Goal: Task Accomplishment & Management: Complete application form

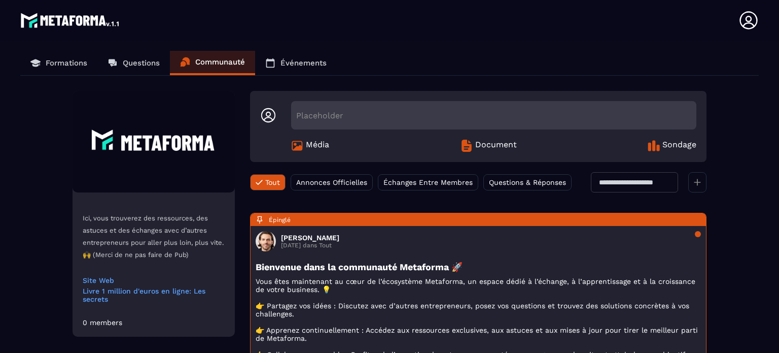
click at [749, 24] on icon at bounding box center [749, 20] width 20 height 20
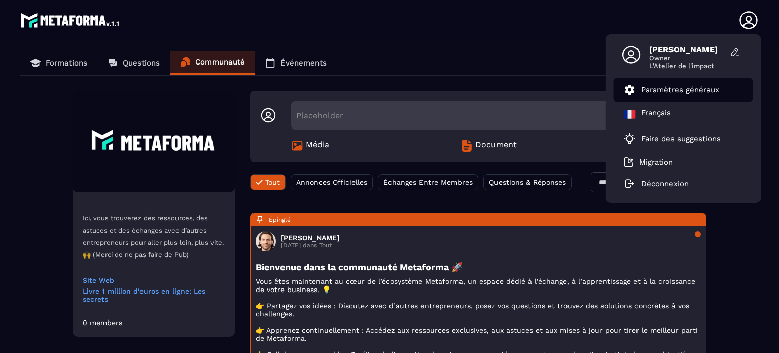
click at [664, 90] on p "Paramètres généraux" at bounding box center [680, 89] width 78 height 9
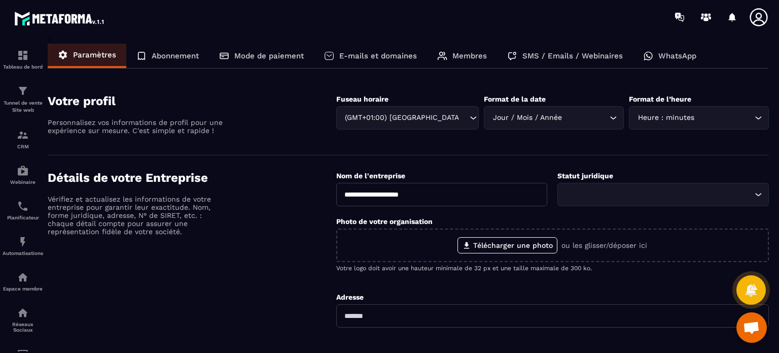
click at [472, 57] on p "Membres" at bounding box center [470, 55] width 35 height 9
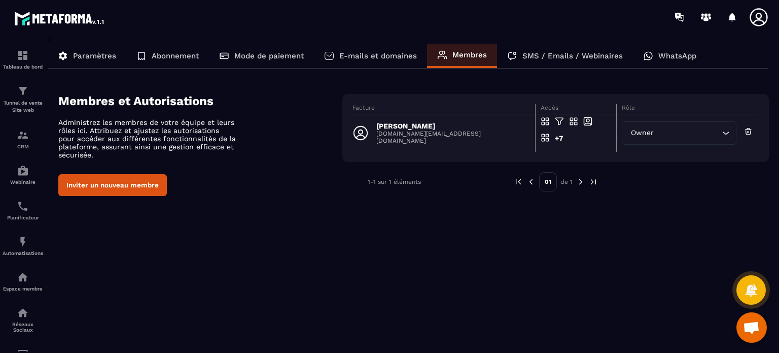
click at [109, 192] on button "Inviter un nouveau membre" at bounding box center [112, 185] width 109 height 22
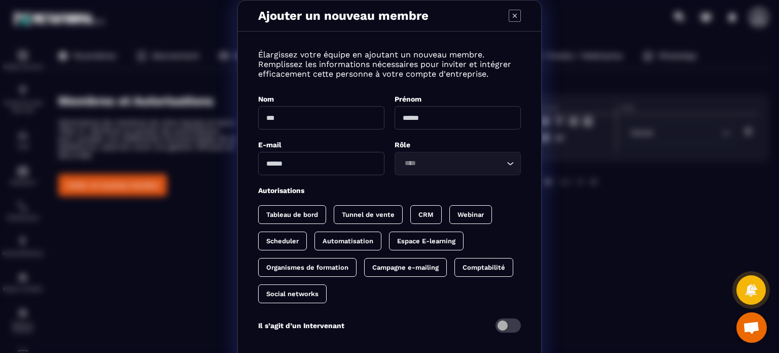
click at [109, 192] on div "Ajouter un nouveau membre Élargissez votre équipe en ajoutant un nouveau membre…" at bounding box center [389, 205] width 779 height 411
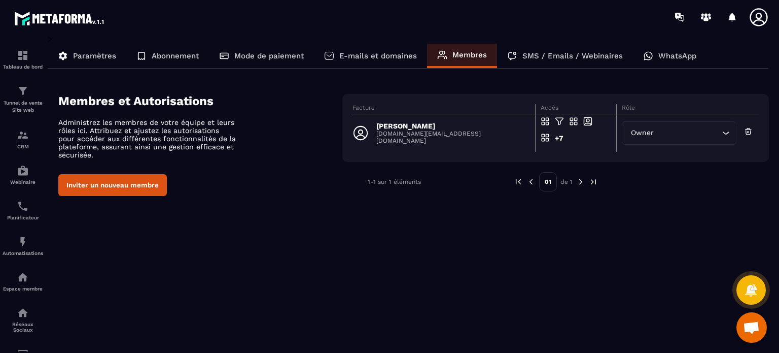
click at [109, 192] on button "Inviter un nouveau membre" at bounding box center [112, 185] width 109 height 22
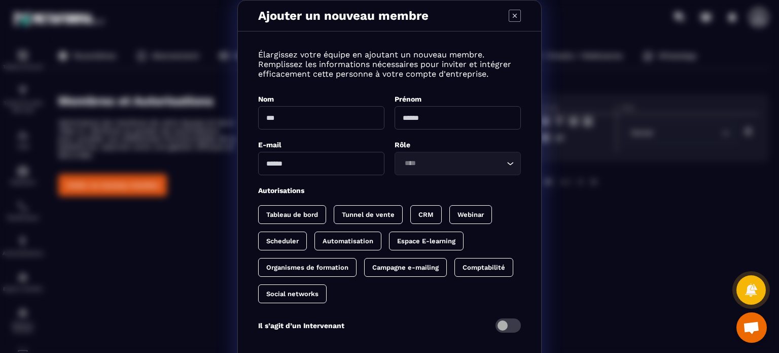
click at [288, 105] on div "Nom" at bounding box center [321, 112] width 126 height 36
click at [276, 121] on input "Modal window" at bounding box center [321, 117] width 126 height 23
type input "*****"
drag, startPoint x: 287, startPoint y: 118, endPoint x: 250, endPoint y: 117, distance: 37.6
click at [250, 117] on div "Élargissez votre équipe en ajoutant un nouveau membre. Remplissez les informati…" at bounding box center [389, 197] width 303 height 311
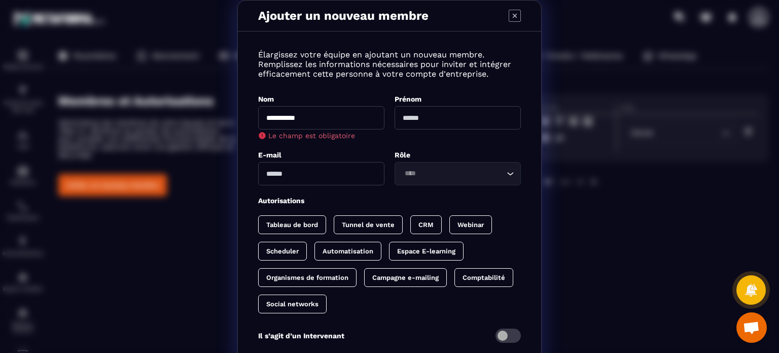
type input "**********"
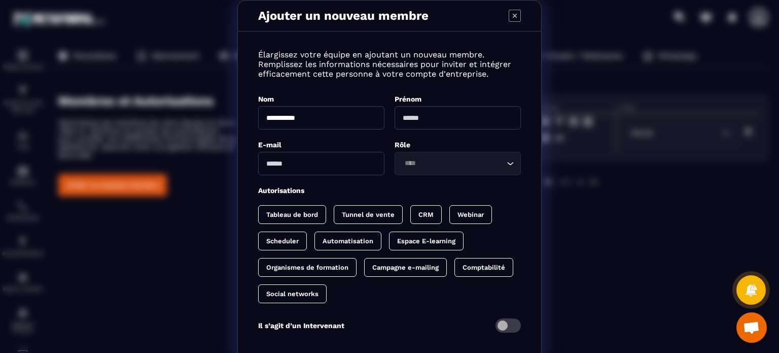
click at [414, 121] on input "Modal window" at bounding box center [458, 117] width 126 height 23
type input "*****"
click at [362, 159] on input "Modal window" at bounding box center [321, 163] width 126 height 23
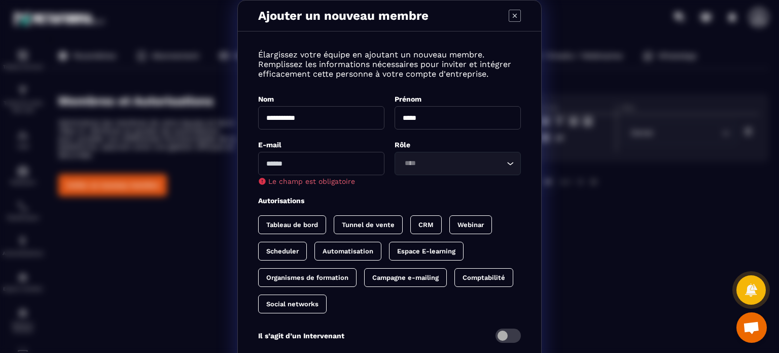
paste input "**********"
type input "**********"
click at [430, 157] on div "Loading..." at bounding box center [458, 163] width 126 height 23
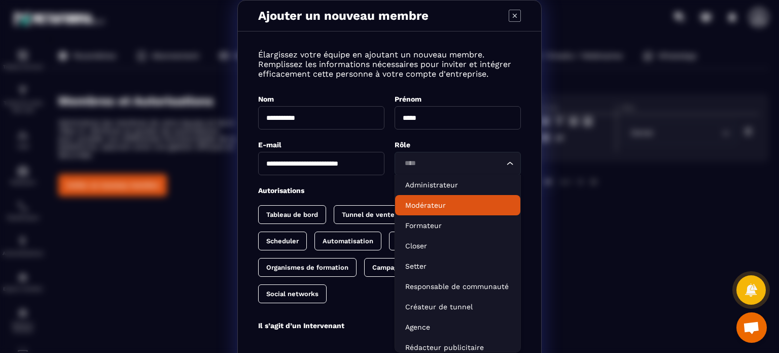
scroll to position [5, 0]
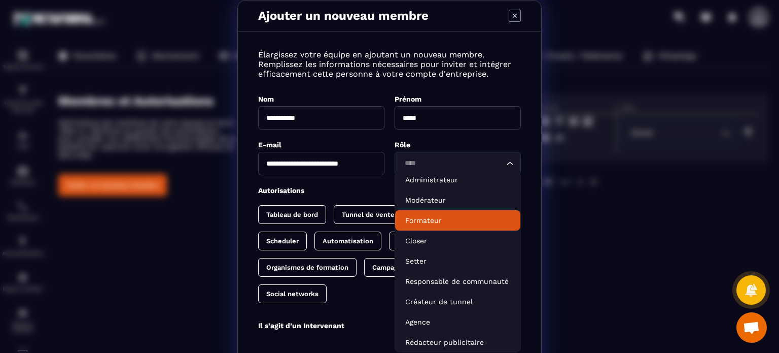
click at [438, 218] on p "Formateur" at bounding box center [457, 220] width 105 height 10
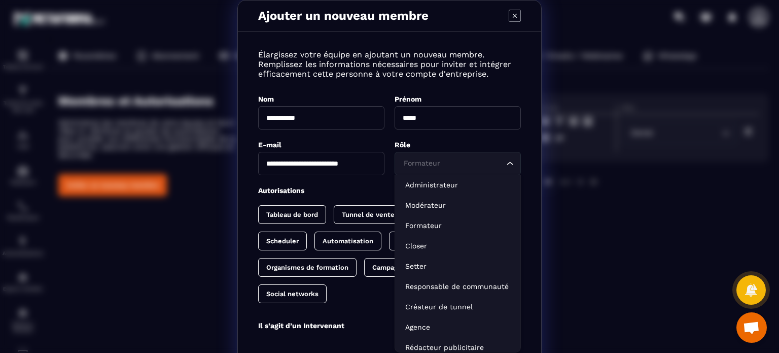
click at [505, 166] on icon "Search for option" at bounding box center [510, 163] width 10 height 10
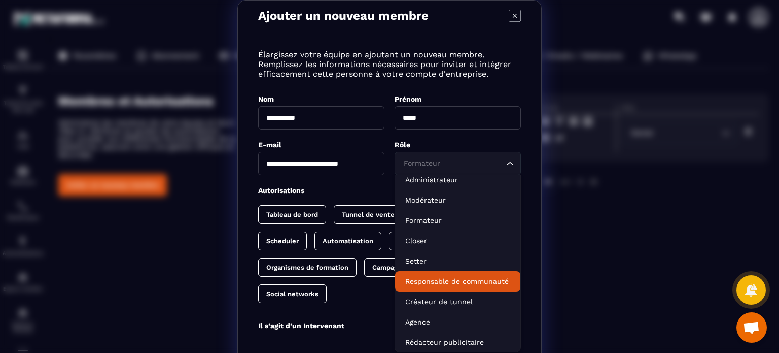
click at [359, 302] on div "**********" at bounding box center [389, 197] width 303 height 311
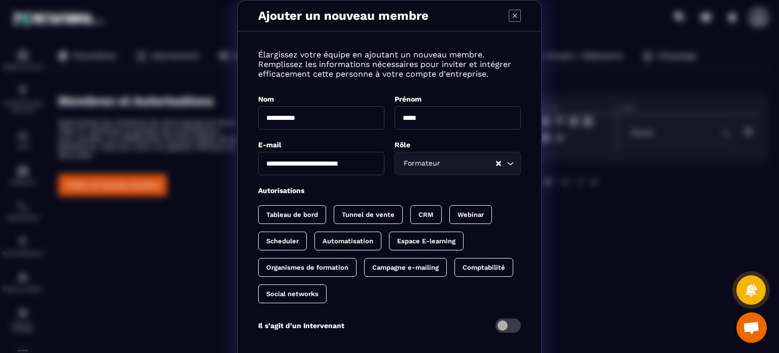
scroll to position [58, 0]
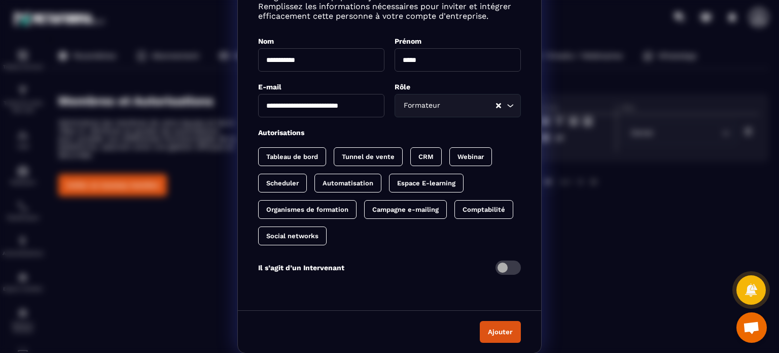
click at [513, 267] on span "Modal window" at bounding box center [508, 267] width 25 height 14
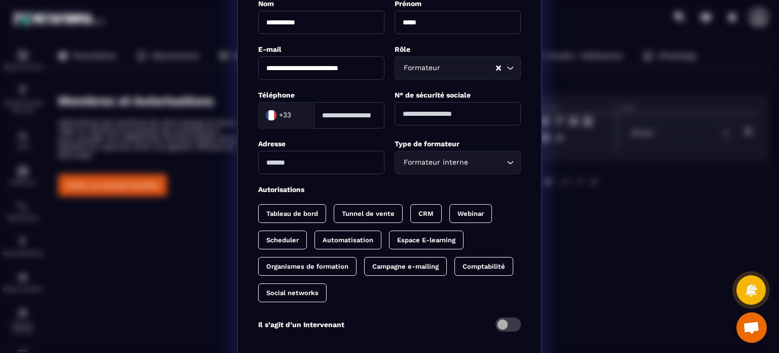
scroll to position [152, 0]
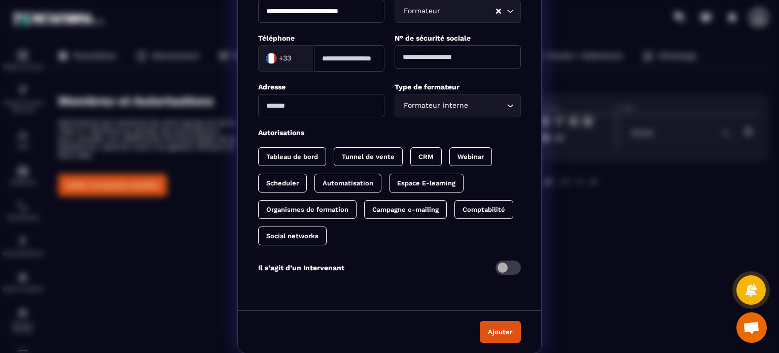
click at [496, 267] on span "Modal window" at bounding box center [508, 267] width 25 height 14
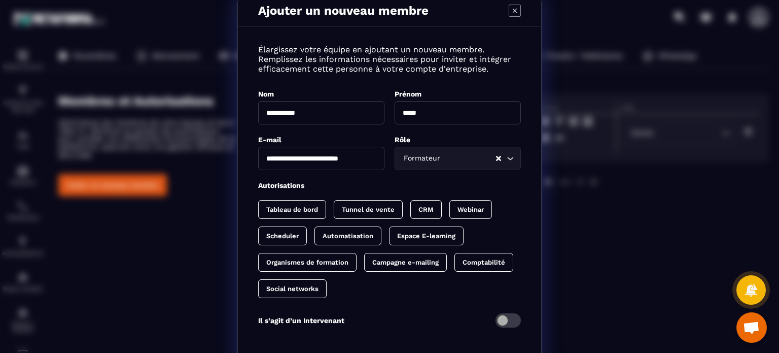
scroll to position [0, 0]
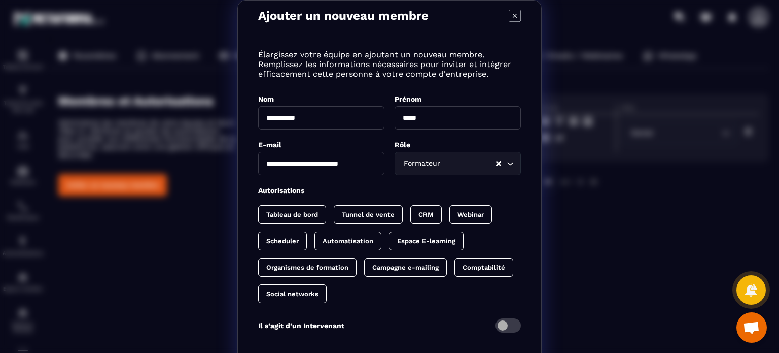
click at [290, 210] on div "Tableau de bord" at bounding box center [292, 214] width 68 height 19
click at [361, 215] on p "Tunnel de vente" at bounding box center [378, 215] width 53 height 8
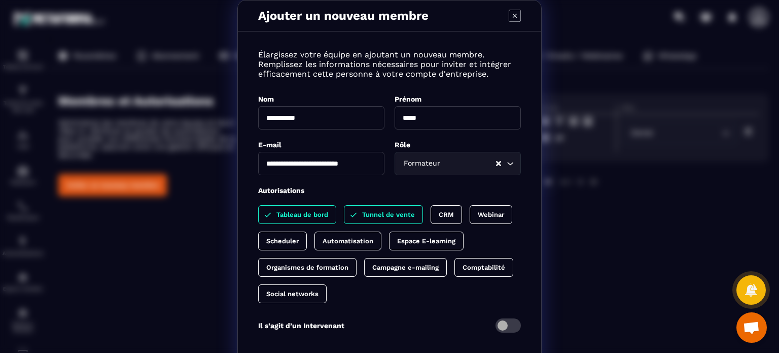
click at [439, 211] on p "CRM" at bounding box center [446, 215] width 15 height 8
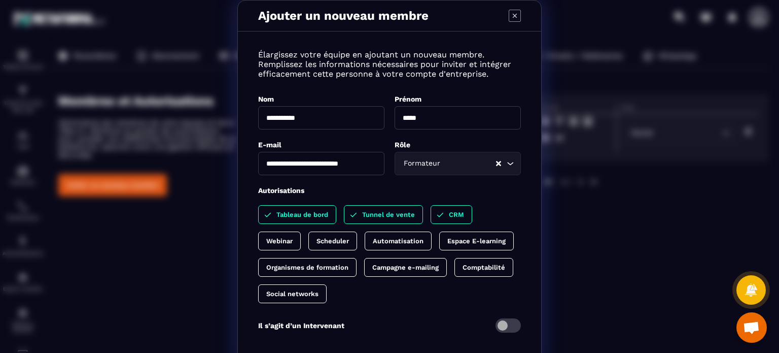
click at [301, 231] on div "Webinar" at bounding box center [279, 240] width 43 height 19
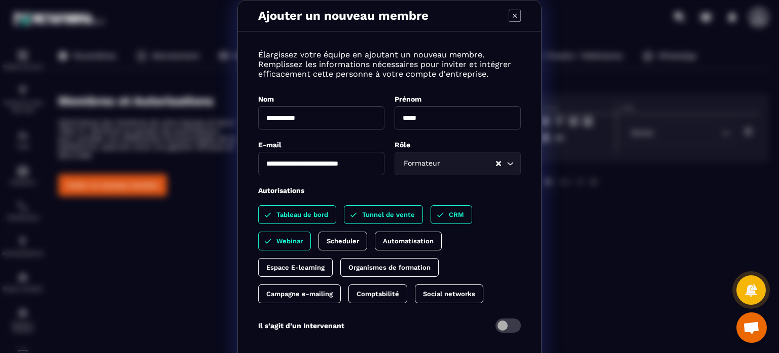
click at [346, 241] on p "Scheduler" at bounding box center [343, 241] width 32 height 8
click at [420, 244] on p "Automatisation" at bounding box center [418, 241] width 51 height 8
drag, startPoint x: 307, startPoint y: 264, endPoint x: 287, endPoint y: 280, distance: 25.7
drag, startPoint x: 287, startPoint y: 280, endPoint x: 284, endPoint y: 259, distance: 21.0
click at [284, 259] on div "Espace E-learning" at bounding box center [295, 267] width 75 height 19
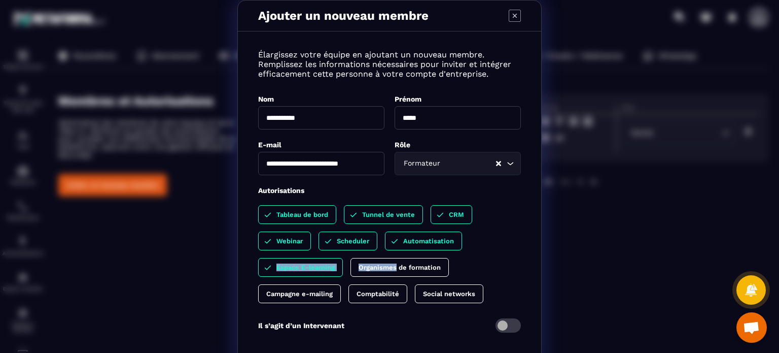
drag, startPoint x: 284, startPoint y: 259, endPoint x: 362, endPoint y: 272, distance: 78.8
click at [362, 272] on div "Tableau de bord Tunnel de vente CRM Webinar Scheduler Automatisation Espace E-l…" at bounding box center [389, 254] width 263 height 98
click at [398, 258] on div "Organismes de formation" at bounding box center [400, 267] width 98 height 19
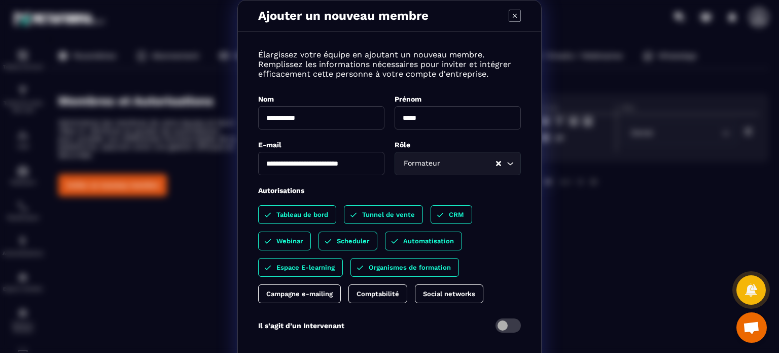
click at [321, 288] on div "Campagne e-mailing" at bounding box center [299, 293] width 83 height 19
click at [371, 292] on p "Comptabilité" at bounding box center [388, 294] width 43 height 8
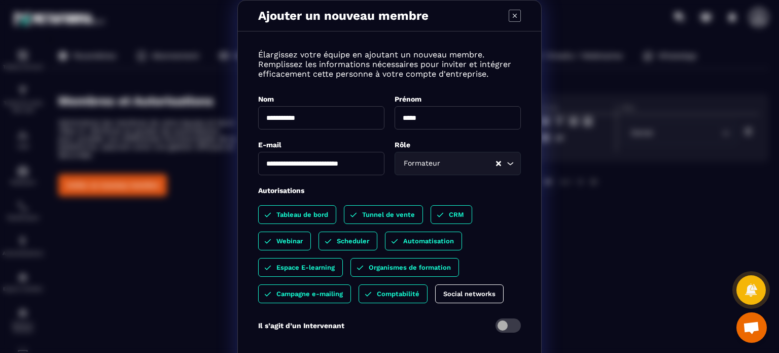
click at [444, 292] on p "Social networks" at bounding box center [470, 294] width 52 height 8
click at [509, 324] on span "Modal window" at bounding box center [508, 325] width 25 height 14
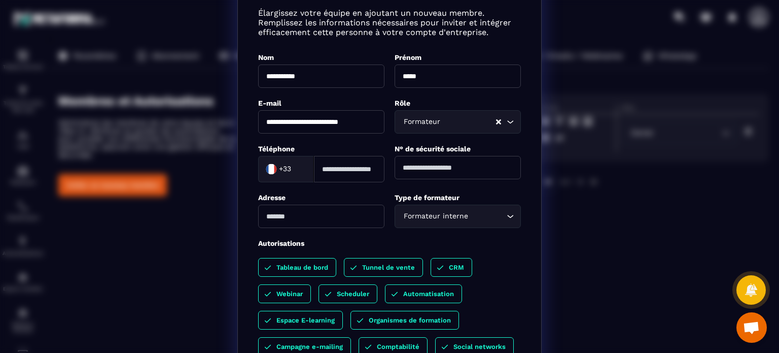
scroll to position [41, 0]
click at [508, 224] on div "Formateur interne Loading..." at bounding box center [458, 217] width 126 height 23
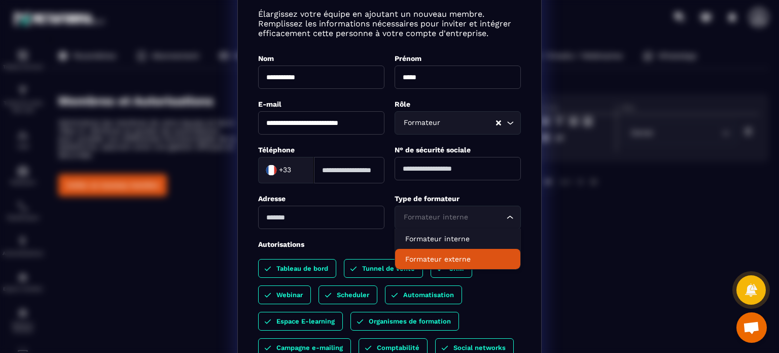
click at [470, 260] on p "Formateur externe" at bounding box center [457, 259] width 105 height 10
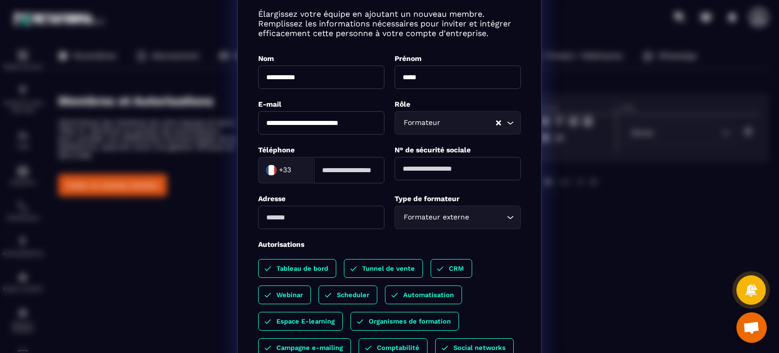
scroll to position [0, 0]
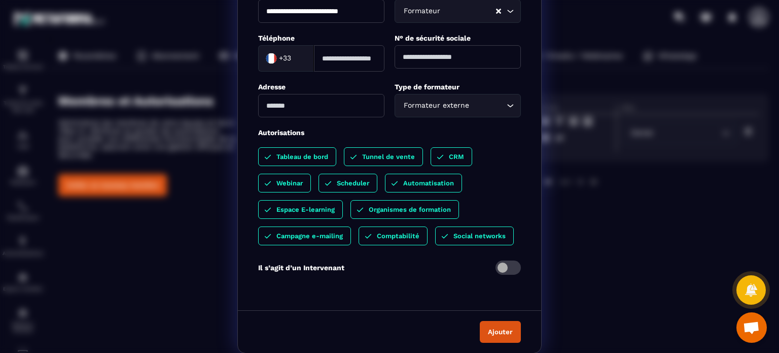
click at [491, 323] on button "Ajouter" at bounding box center [500, 332] width 41 height 22
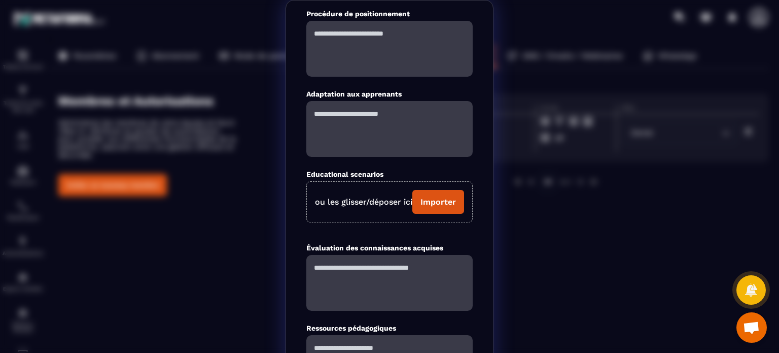
click at [232, 197] on div "**********" at bounding box center [389, 241] width 779 height 482
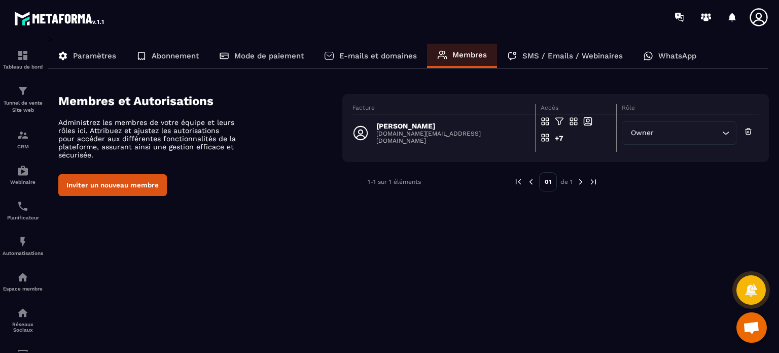
click at [129, 180] on button "Inviter un nouveau membre" at bounding box center [112, 185] width 109 height 22
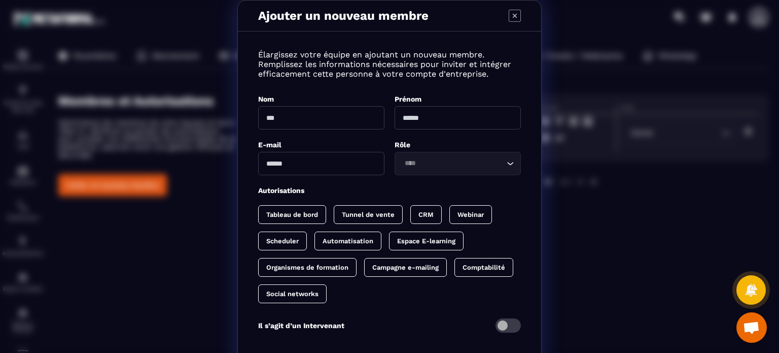
click at [278, 123] on input "Modal window" at bounding box center [321, 117] width 126 height 23
click at [267, 113] on input "Modal window" at bounding box center [321, 117] width 126 height 23
type input "**********"
click at [413, 125] on input "Modal window" at bounding box center [458, 117] width 126 height 23
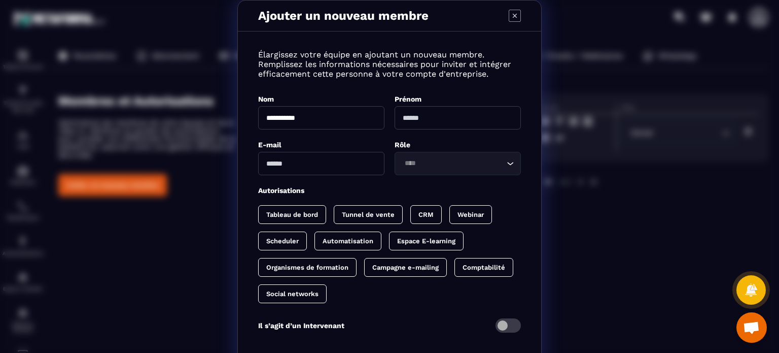
type input "*"
type input "*****"
click at [310, 162] on input "Modal window" at bounding box center [321, 163] width 126 height 23
paste input "**********"
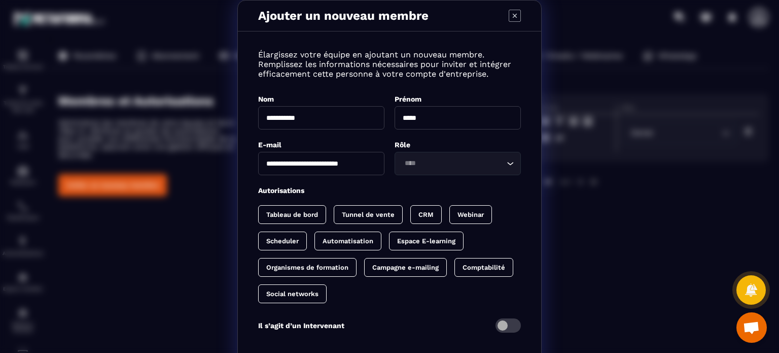
type input "**********"
click at [414, 167] on input "Search for option" at bounding box center [452, 163] width 103 height 11
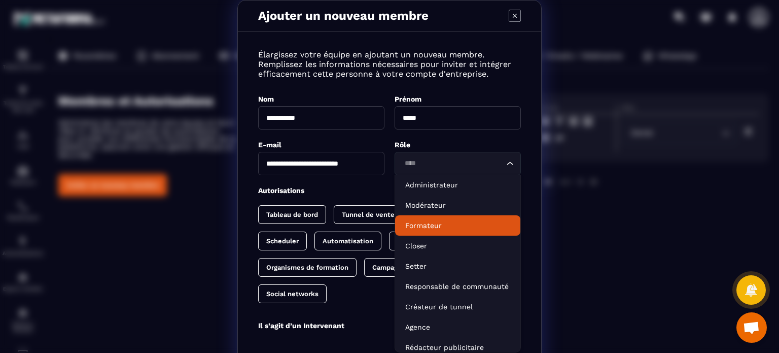
click at [420, 235] on li "Closer" at bounding box center [457, 245] width 125 height 20
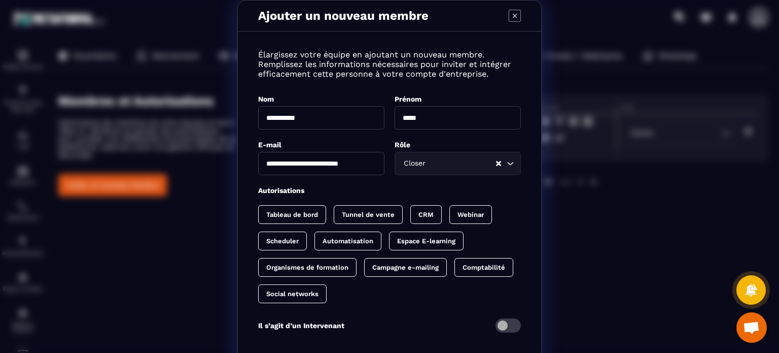
scroll to position [22, 0]
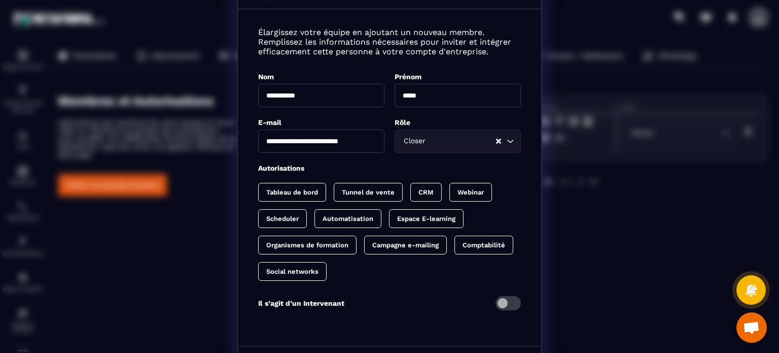
click at [407, 142] on div "Closer" at bounding box center [448, 140] width 96 height 11
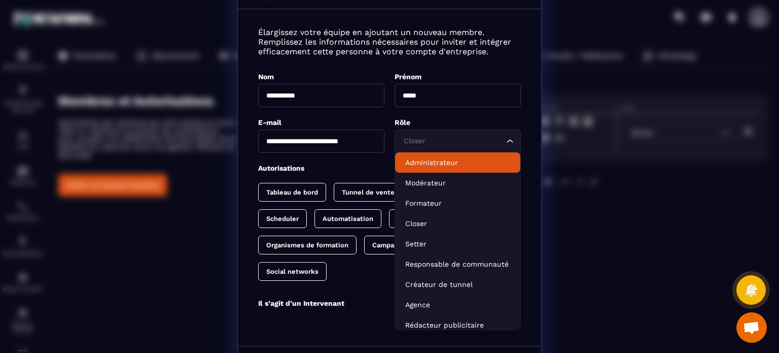
click at [419, 154] on li "Administrateur" at bounding box center [457, 162] width 125 height 20
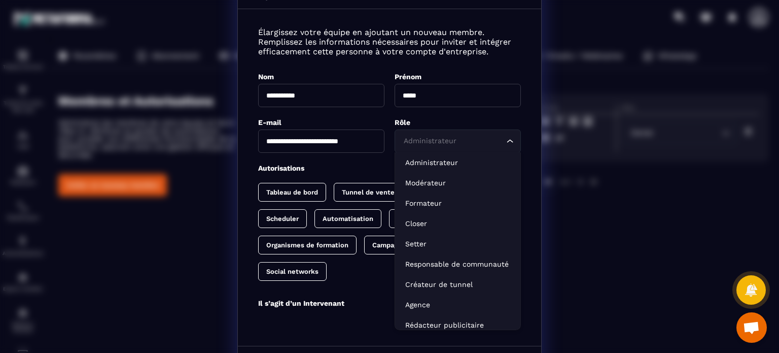
click at [419, 146] on div "Administrateur" at bounding box center [452, 140] width 105 height 11
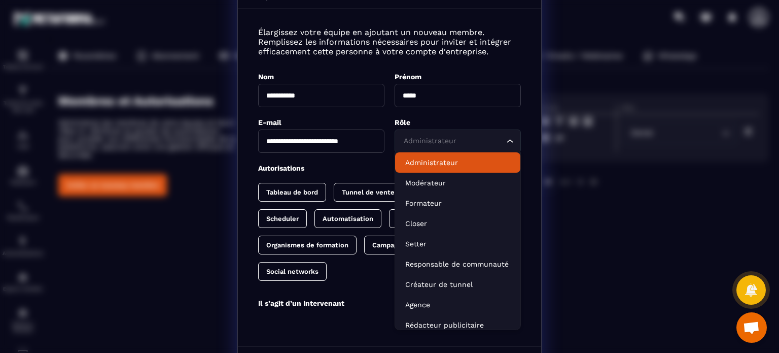
click at [412, 162] on p "Administrateur" at bounding box center [457, 162] width 105 height 10
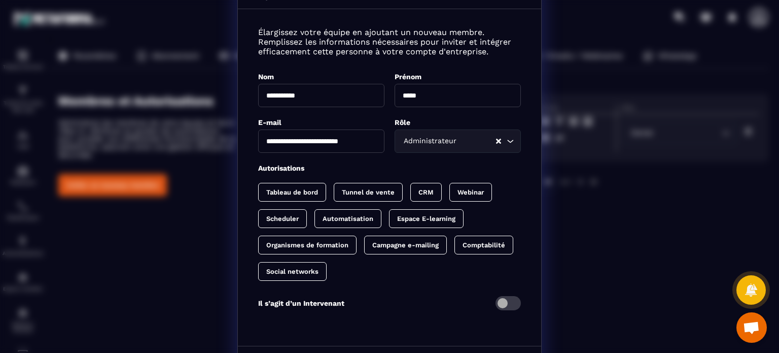
click at [309, 191] on p "Tableau de bord" at bounding box center [292, 192] width 52 height 8
click at [360, 190] on p "Tunnel de vente" at bounding box center [378, 192] width 53 height 8
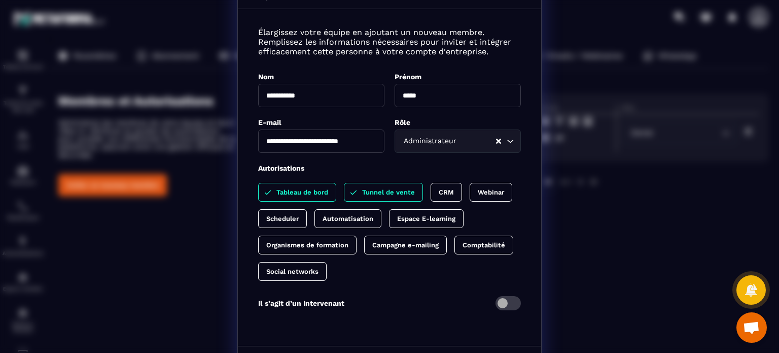
click at [431, 195] on div "CRM" at bounding box center [446, 192] width 31 height 19
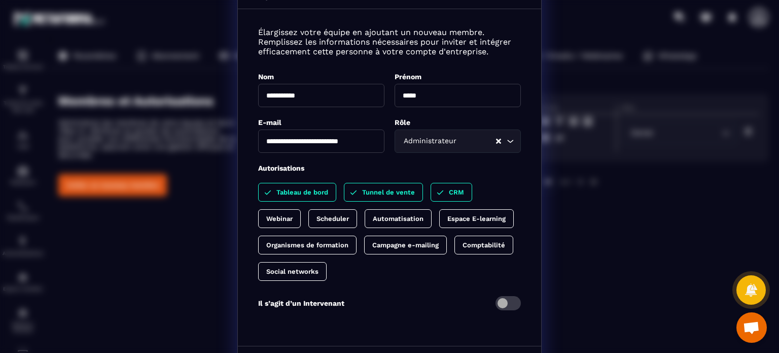
click at [293, 215] on p "Webinar" at bounding box center [279, 219] width 26 height 8
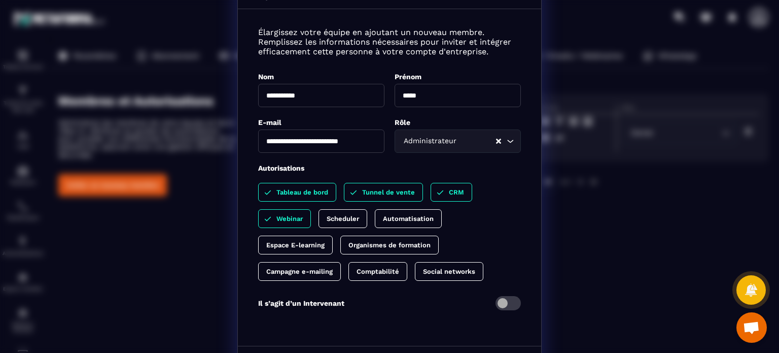
click at [333, 208] on div "Tableau de bord Tunnel de vente CRM Webinar Scheduler Automatisation Espace E-l…" at bounding box center [389, 232] width 263 height 98
click at [342, 219] on p "Scheduler" at bounding box center [343, 219] width 32 height 8
click at [383, 218] on p "Automatisation" at bounding box center [408, 219] width 51 height 8
click at [335, 215] on p "Scheduler" at bounding box center [343, 219] width 32 height 8
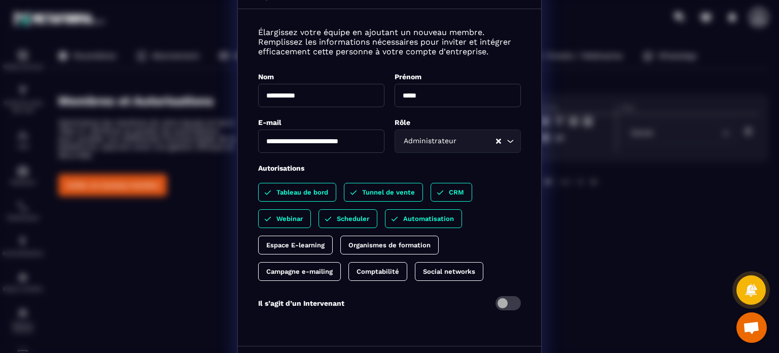
click at [302, 244] on p "Espace E-learning" at bounding box center [295, 245] width 58 height 8
click at [361, 245] on p "Organismes de formation" at bounding box center [400, 245] width 82 height 8
click at [321, 264] on div "Campagne e-mailing" at bounding box center [299, 271] width 83 height 19
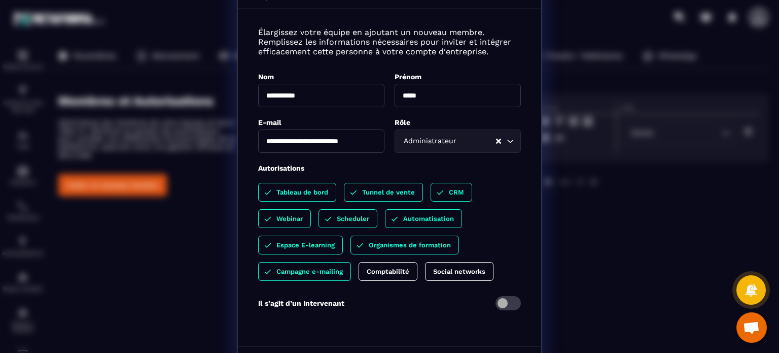
click at [367, 268] on p "Comptabilité" at bounding box center [388, 271] width 43 height 8
click at [449, 271] on p "Social networks" at bounding box center [470, 271] width 52 height 8
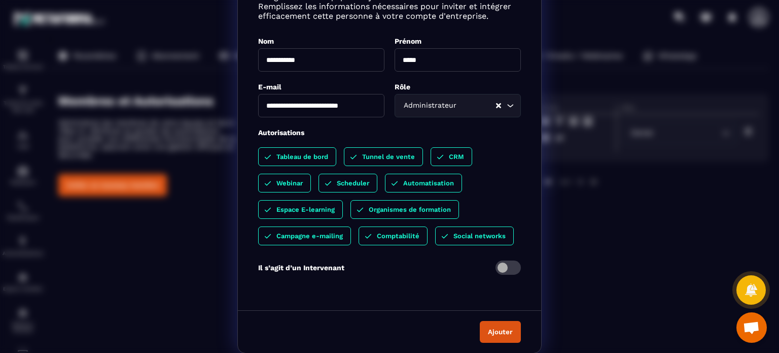
click at [495, 330] on button "Ajouter" at bounding box center [500, 332] width 41 height 22
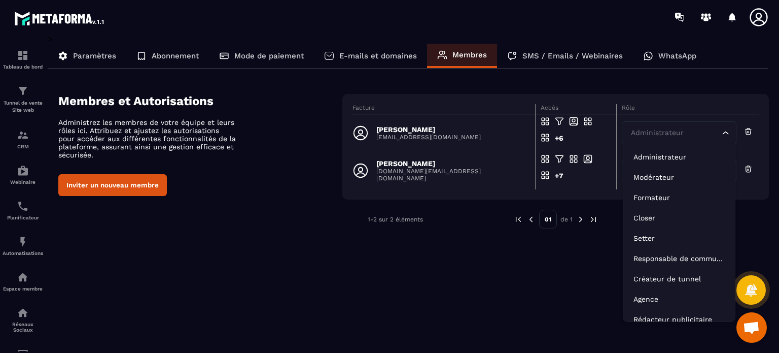
click at [724, 134] on icon "Search for option" at bounding box center [726, 133] width 10 height 10
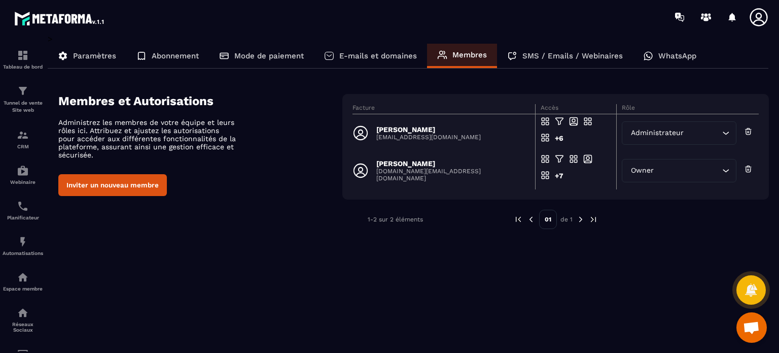
click at [724, 134] on icon "Search for option" at bounding box center [726, 133] width 10 height 10
click at [582, 221] on img at bounding box center [580, 219] width 9 height 9
click at [33, 52] on div "Tableau de bord" at bounding box center [23, 59] width 41 height 20
